Goal: Information Seeking & Learning: Learn about a topic

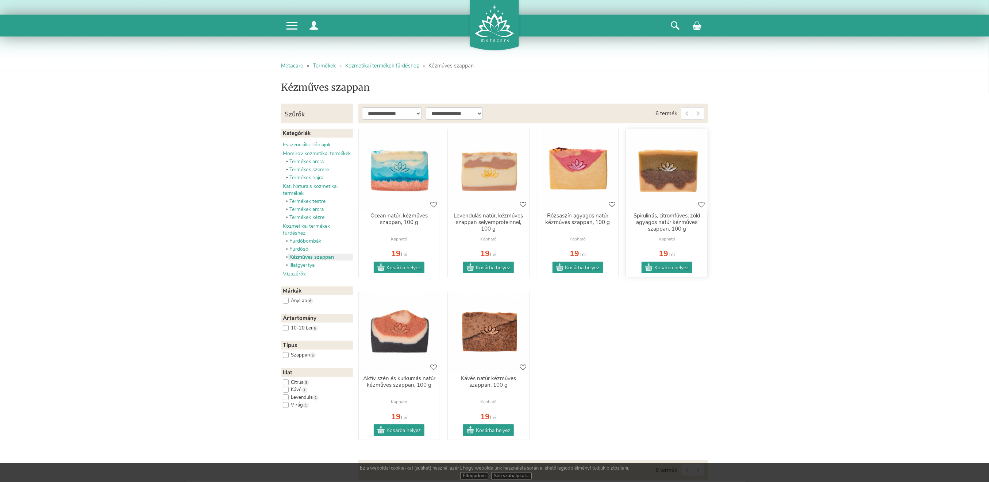
click at [678, 165] on img at bounding box center [667, 170] width 83 height 83
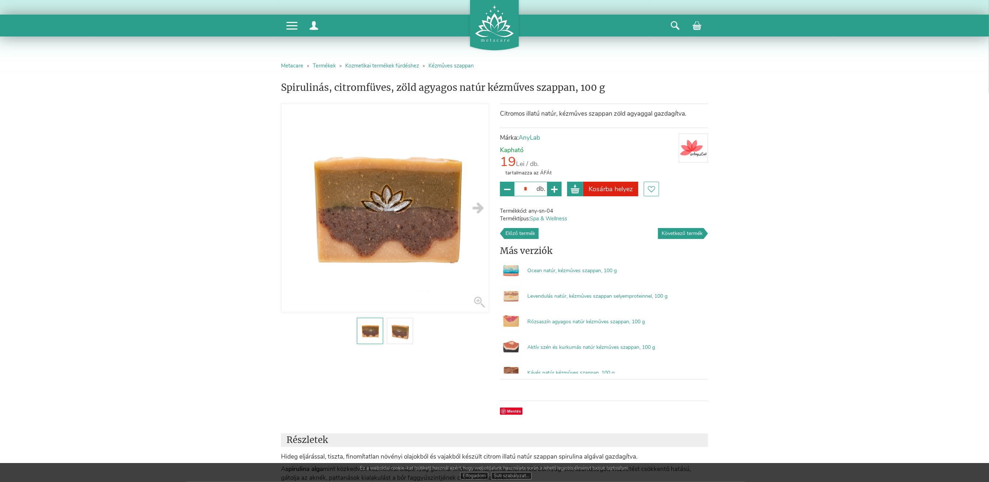
click at [388, 193] on img at bounding box center [384, 207] width 207 height 207
click at [378, 63] on link "Kozmetikai termékek fürdéshez" at bounding box center [382, 65] width 74 height 7
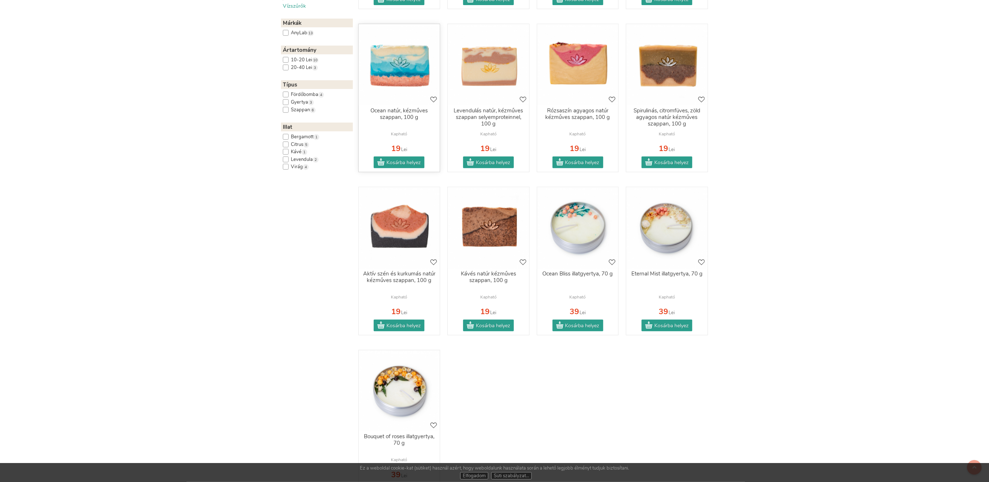
scroll to position [292, 0]
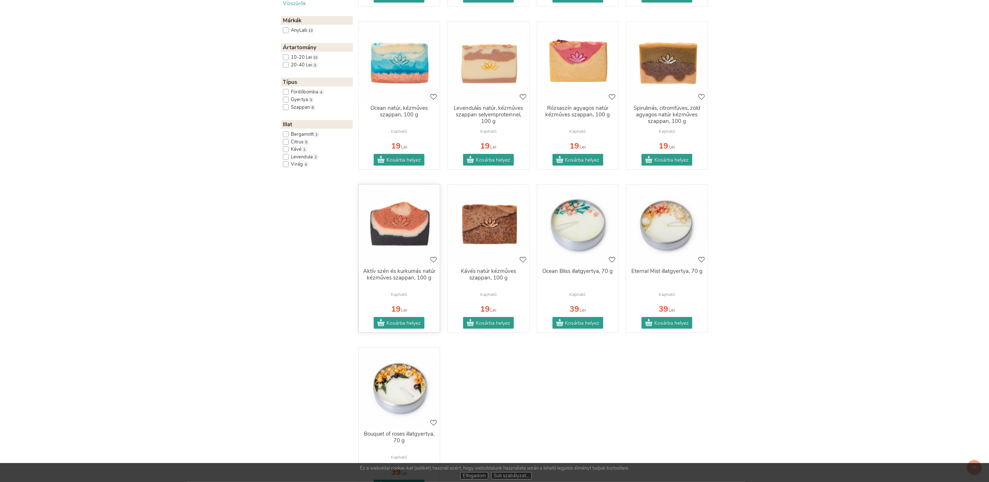
click at [413, 234] on img at bounding box center [399, 225] width 83 height 83
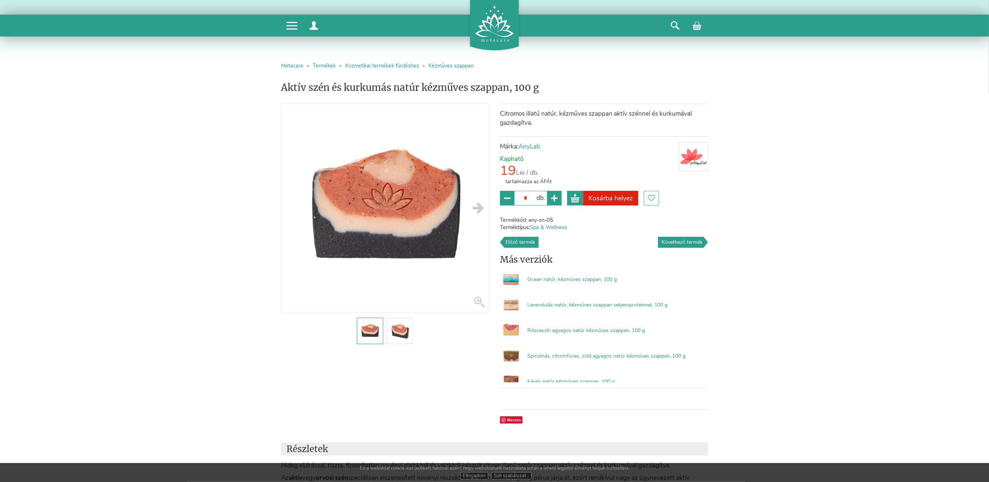
click at [422, 223] on img at bounding box center [384, 207] width 207 height 207
click at [402, 331] on img at bounding box center [400, 331] width 24 height 24
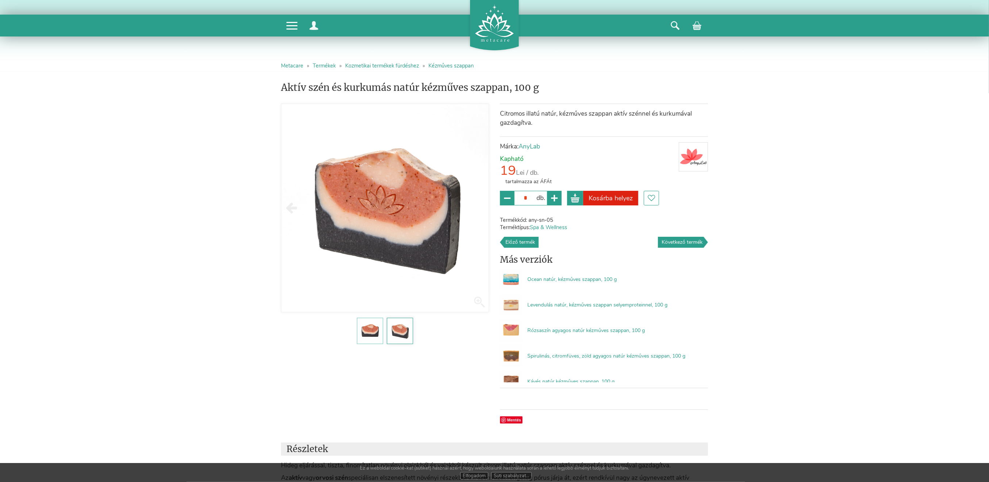
click at [367, 329] on img at bounding box center [370, 331] width 24 height 24
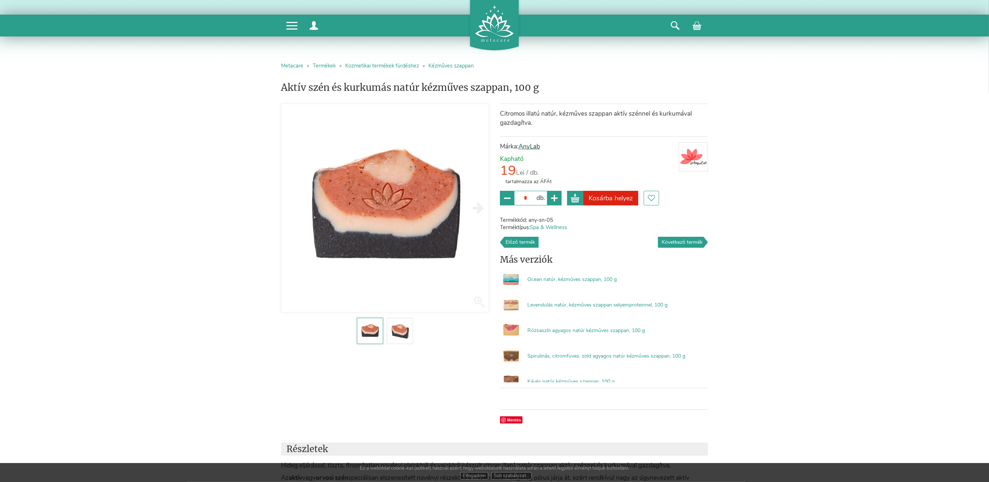
click at [535, 146] on link "AnyLab" at bounding box center [530, 146] width 22 height 8
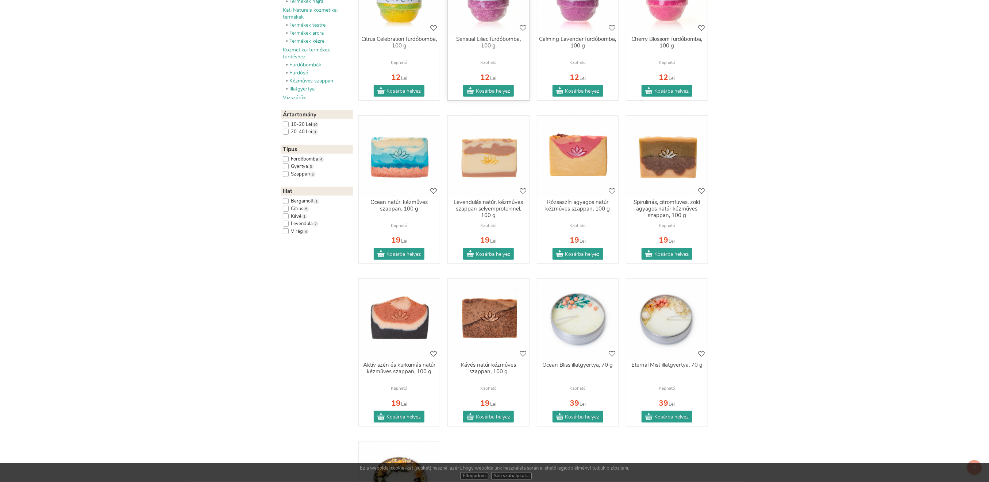
scroll to position [438, 0]
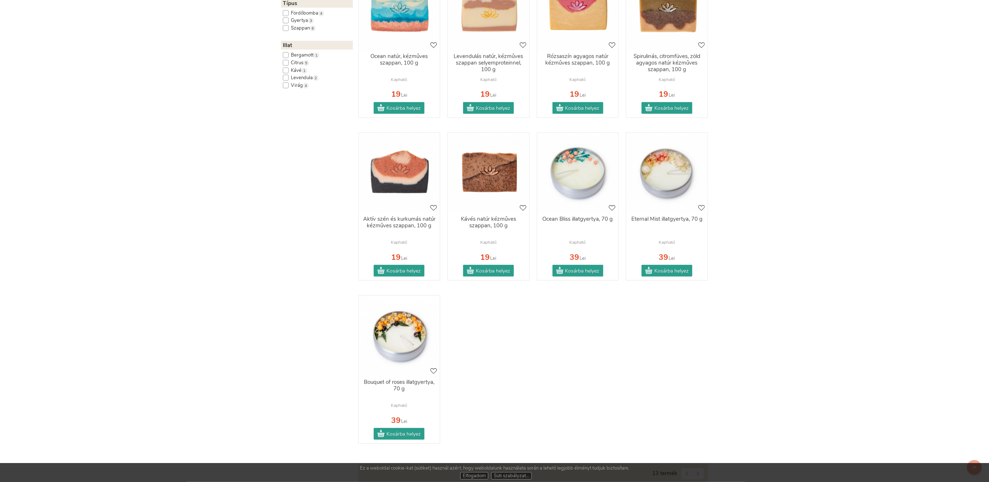
click at [288, 57] on label "Bergamott 1" at bounding box center [301, 55] width 37 height 6
